Goal: Information Seeking & Learning: Learn about a topic

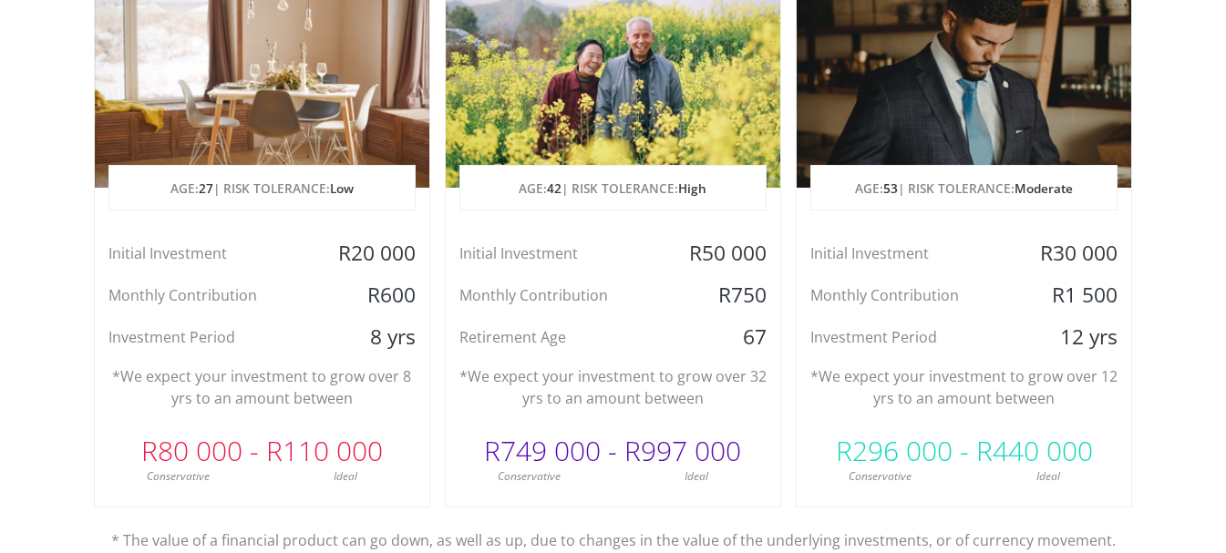
scroll to position [1185, 0]
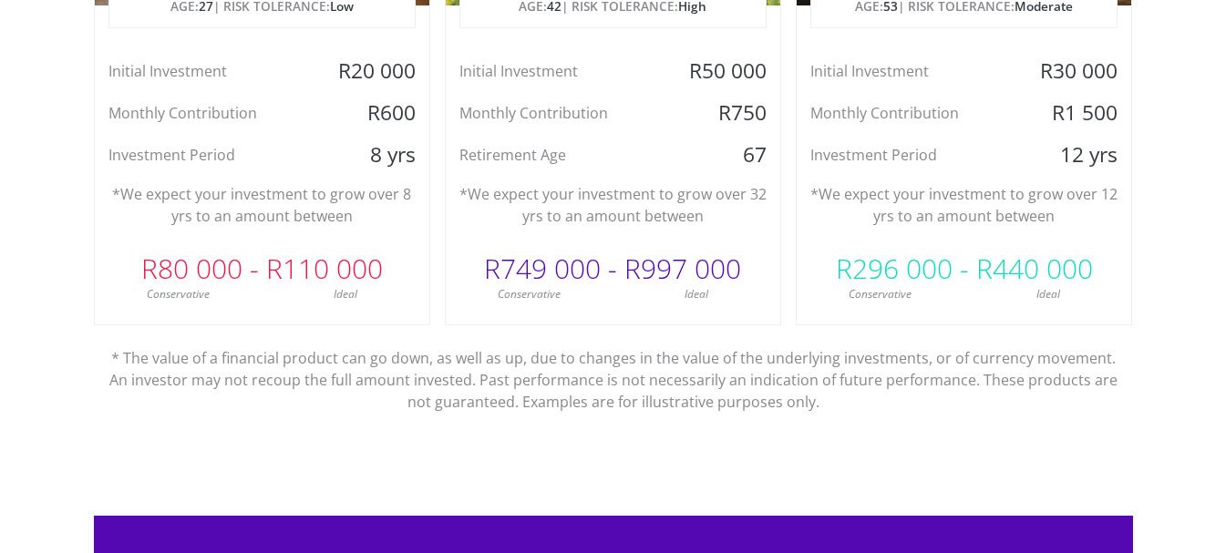
click at [266, 324] on div "Dreaming of a House AGE: [DEMOGRAPHIC_DATA] | RISK TOLERANCE: Low Initial Inves…" at bounding box center [262, 35] width 336 height 581
click at [296, 206] on p "*We expect your investment to grow over 8 yrs to an amount between" at bounding box center [262, 205] width 307 height 44
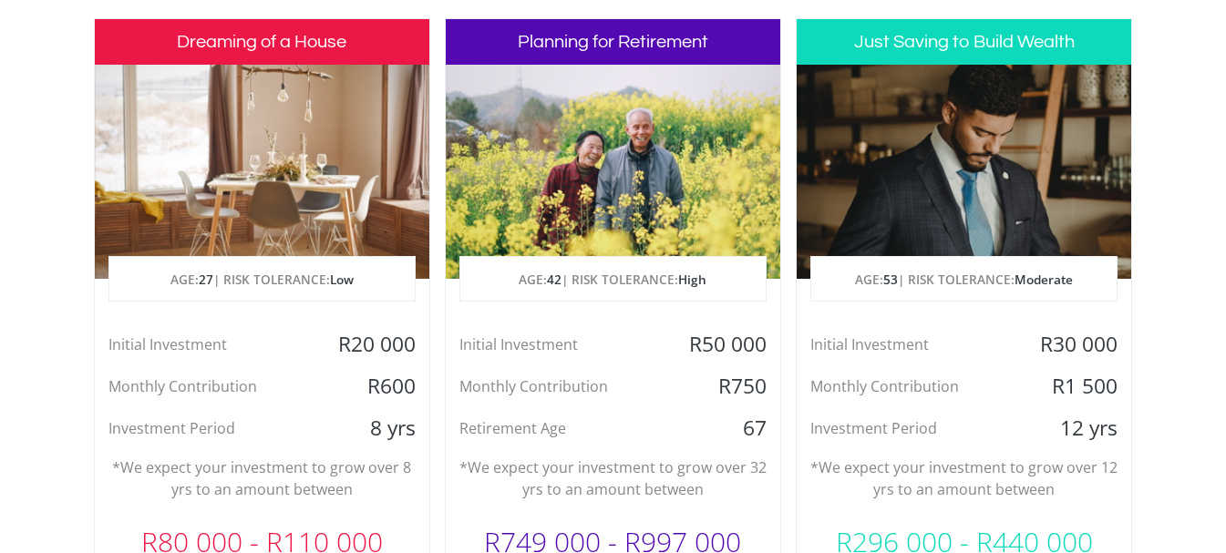
click at [300, 115] on div at bounding box center [262, 172] width 335 height 214
click at [305, 40] on h3 "Dreaming of a House" at bounding box center [262, 42] width 335 height 46
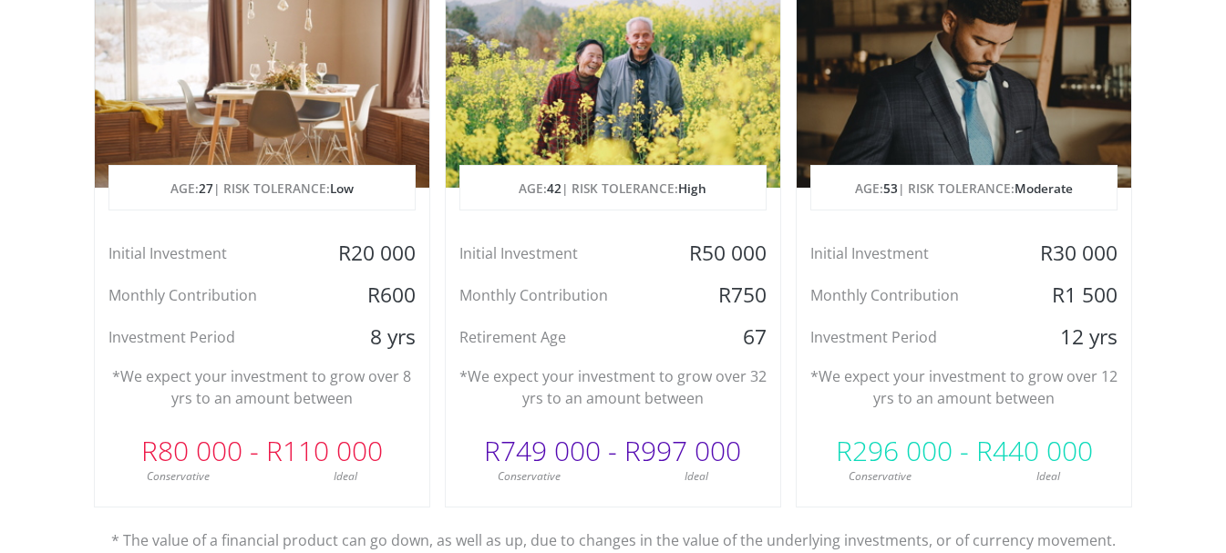
click at [961, 251] on div "Initial Investment" at bounding box center [908, 253] width 223 height 27
click at [949, 327] on div "Initial Investment R30 000 Monthly Contribution R1 500 Investment Period 12 yrs" at bounding box center [964, 295] width 335 height 111
click at [950, 327] on div "Investment Period" at bounding box center [908, 337] width 223 height 27
click at [951, 327] on div "Investment Period" at bounding box center [908, 337] width 223 height 27
click at [963, 130] on div at bounding box center [964, 81] width 335 height 214
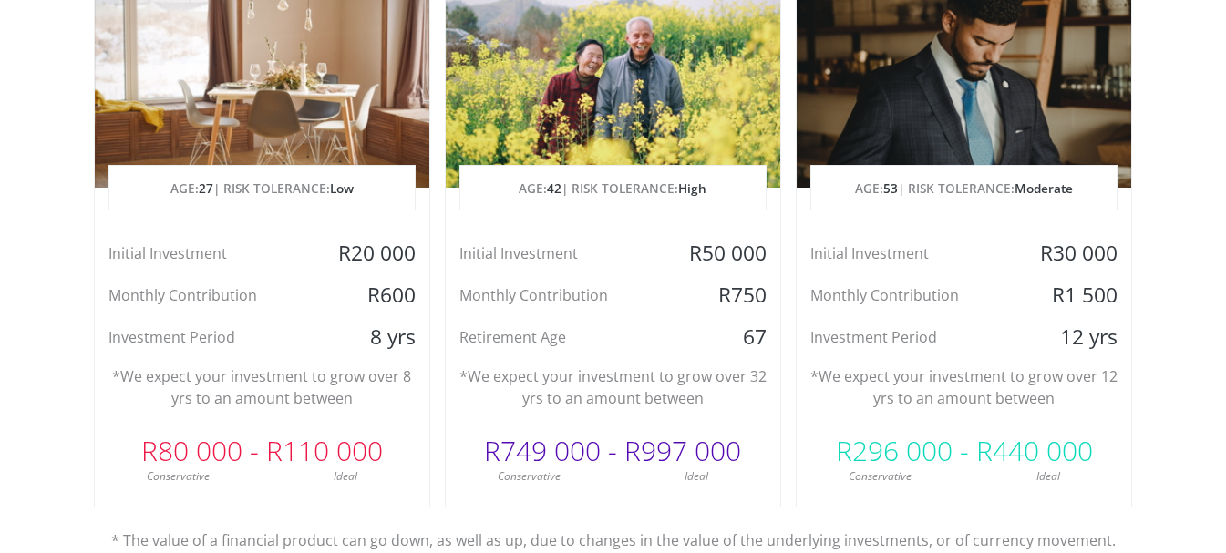
click at [1049, 191] on span "Moderate" at bounding box center [1044, 188] width 58 height 17
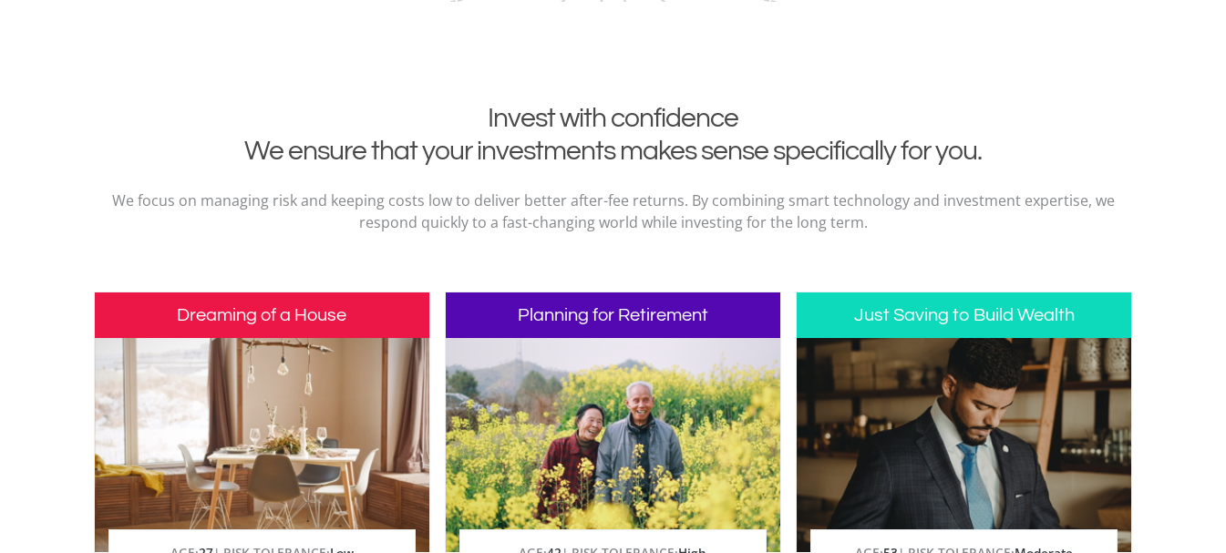
scroll to position [547, 0]
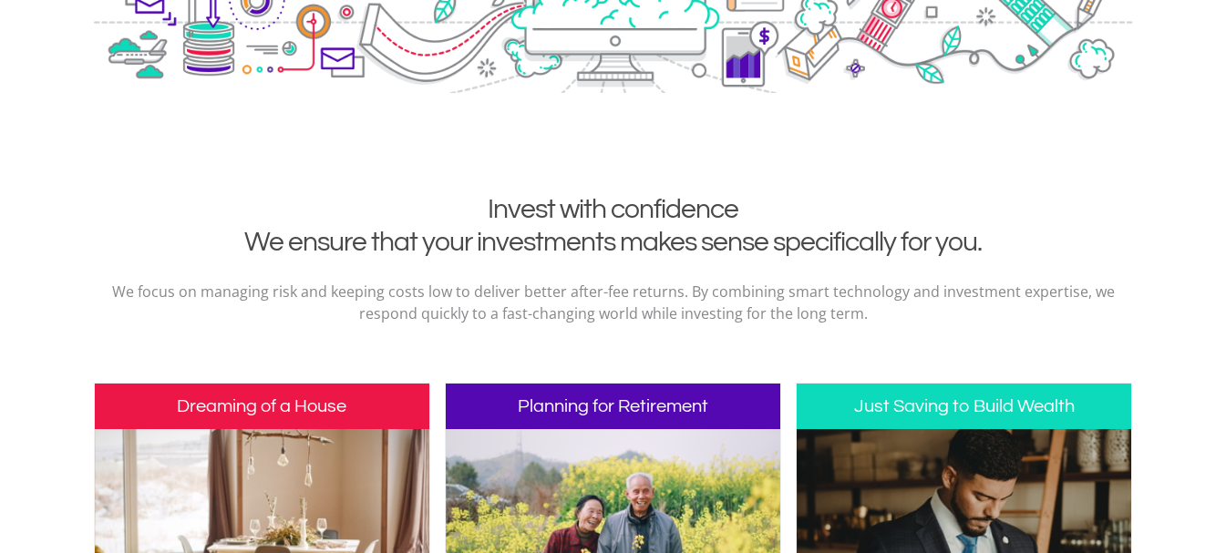
click at [985, 393] on h3 "Just Saving to Build Wealth" at bounding box center [964, 407] width 335 height 46
click at [998, 418] on h3 "Just Saving to Build Wealth" at bounding box center [964, 407] width 335 height 46
click at [1000, 418] on h3 "Just Saving to Build Wealth" at bounding box center [964, 407] width 335 height 46
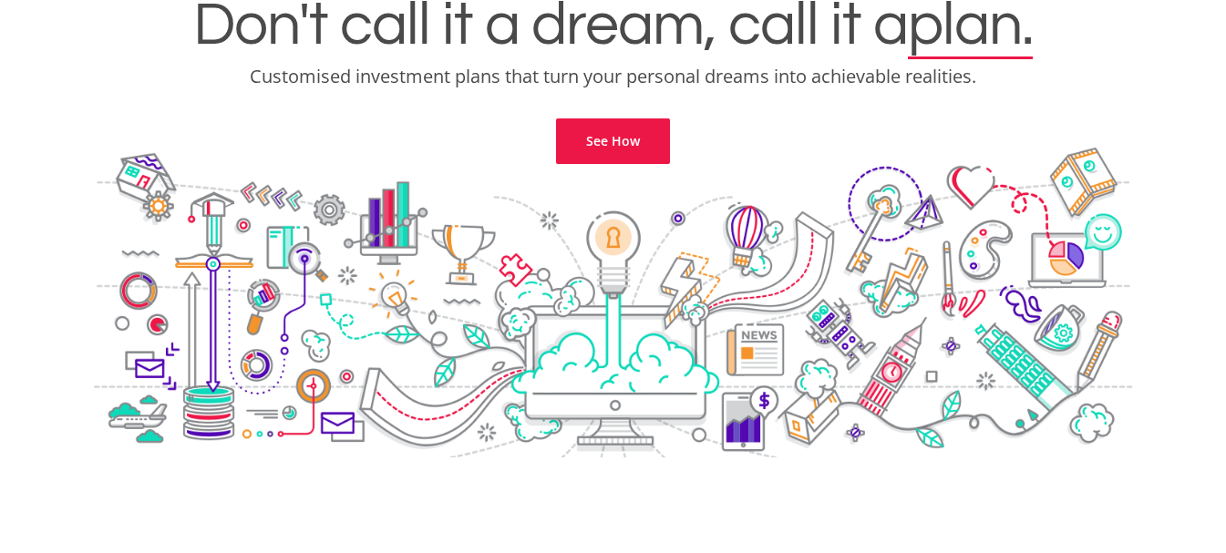
scroll to position [0, 0]
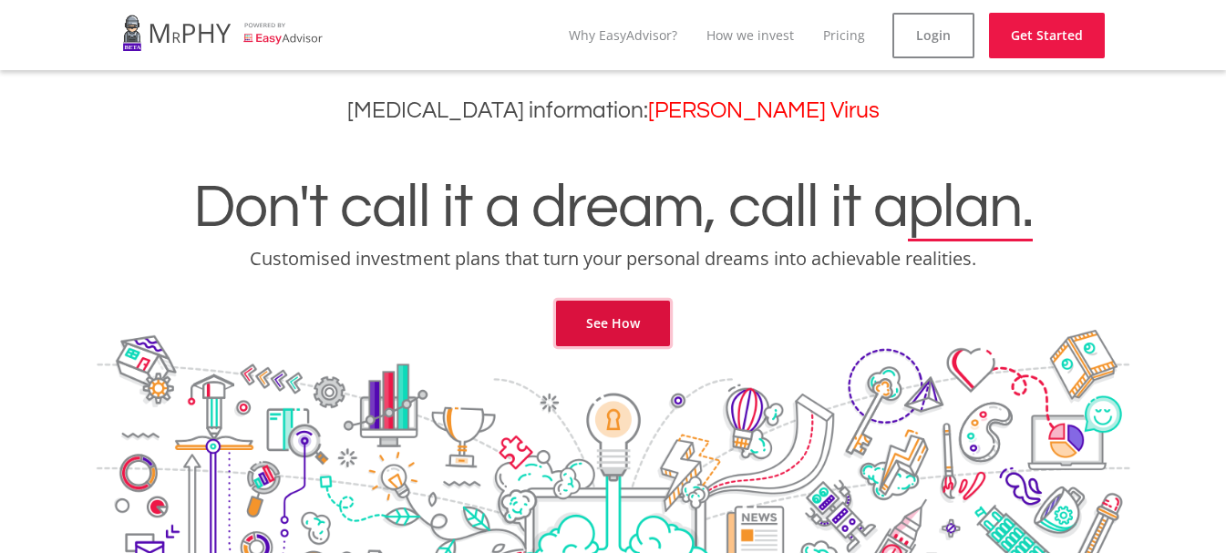
click at [626, 334] on link "See How" at bounding box center [613, 324] width 114 height 46
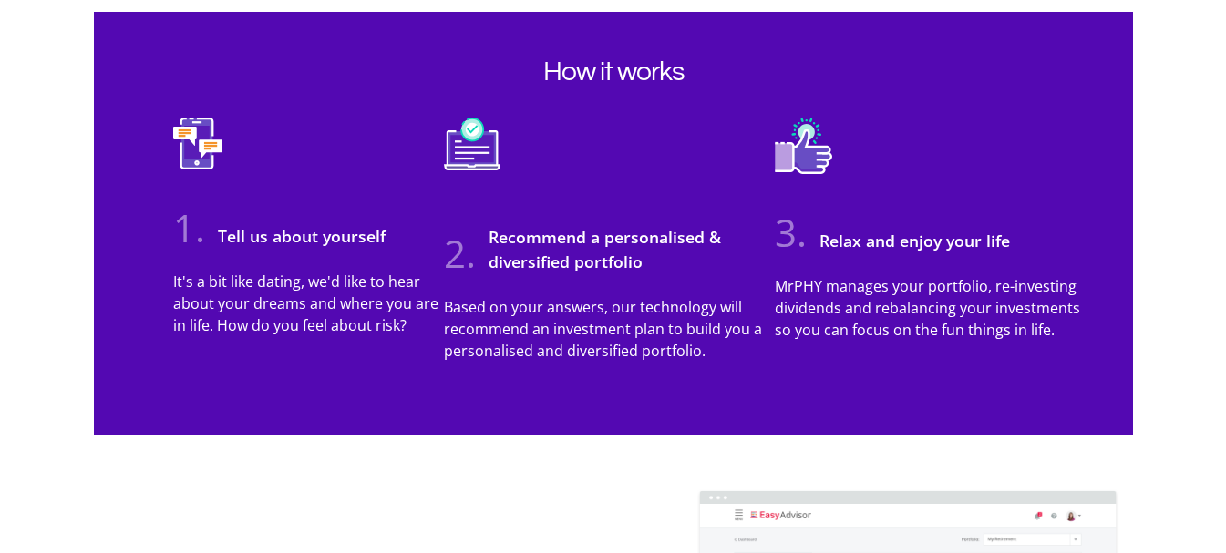
scroll to position [1598, 0]
